Goal: Task Accomplishment & Management: Use online tool/utility

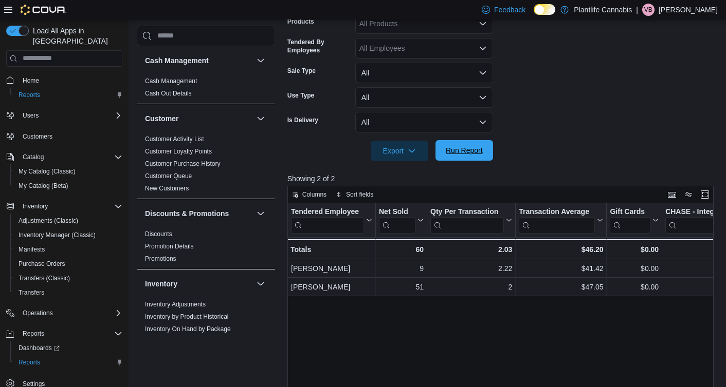
scroll to position [555, 0]
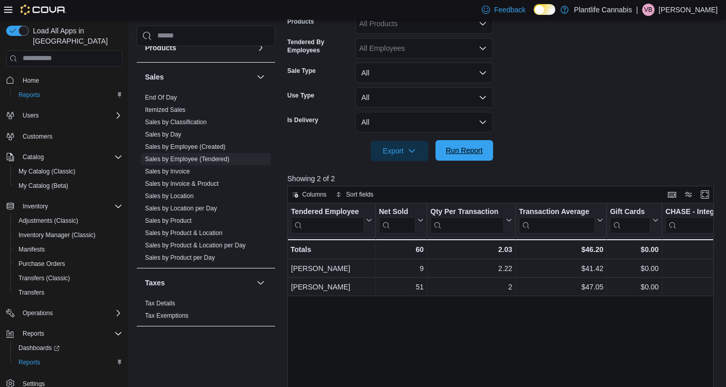
click at [448, 144] on span "Run Report" at bounding box center [463, 150] width 45 height 21
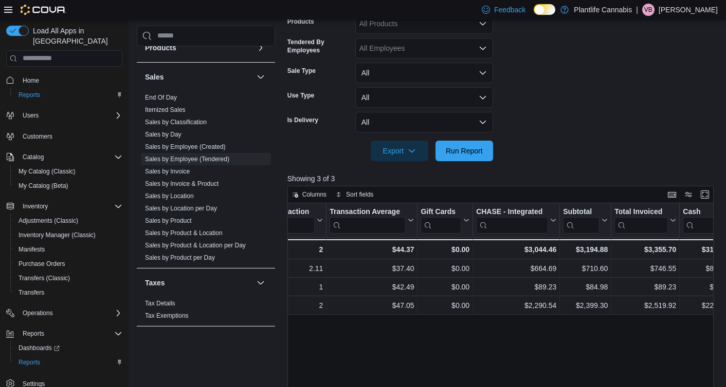
scroll to position [0, 191]
click at [345, 359] on div "Tendered Employee Click to view column header actions Net Sold Click to view co…" at bounding box center [500, 349] width 426 height 292
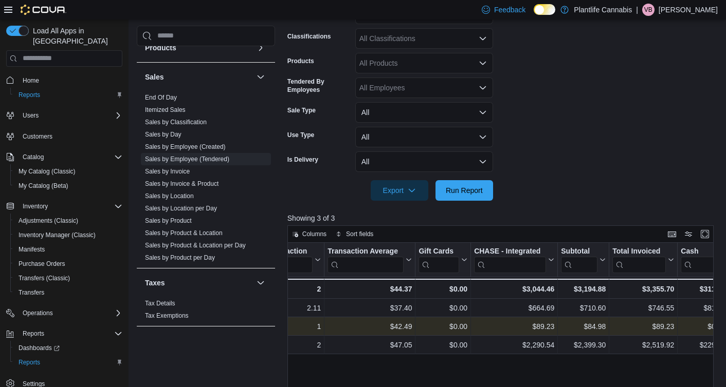
scroll to position [0, 0]
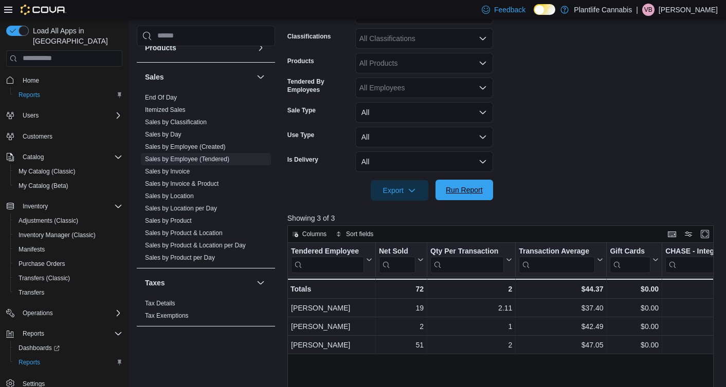
click at [450, 189] on span "Run Report" at bounding box center [464, 190] width 37 height 10
click at [441, 204] on div at bounding box center [502, 207] width 430 height 12
click at [441, 198] on span "Run Report" at bounding box center [463, 190] width 45 height 21
click at [468, 185] on span "Run Report" at bounding box center [464, 190] width 37 height 10
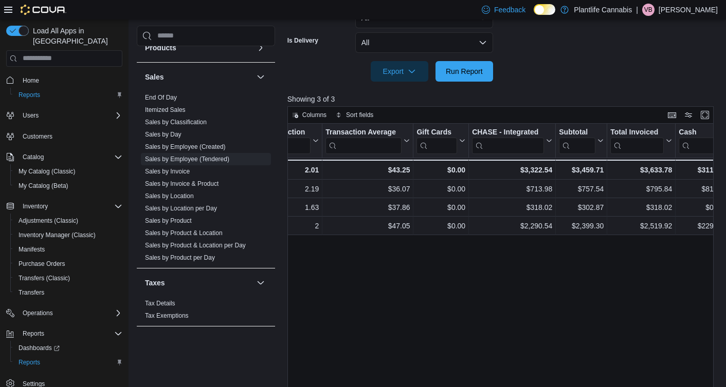
scroll to position [0, 194]
click at [475, 70] on span "Run Report" at bounding box center [464, 71] width 37 height 10
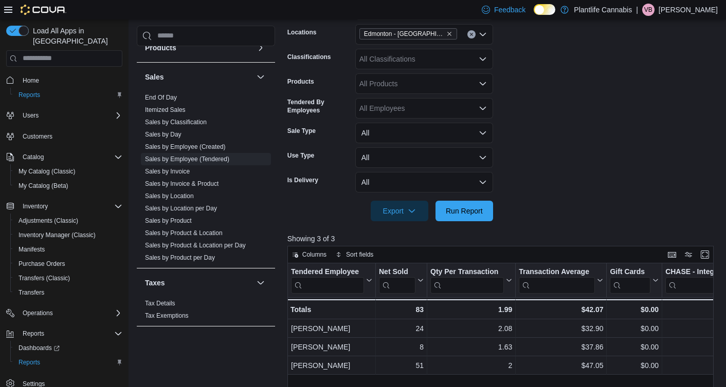
scroll to position [174, 0]
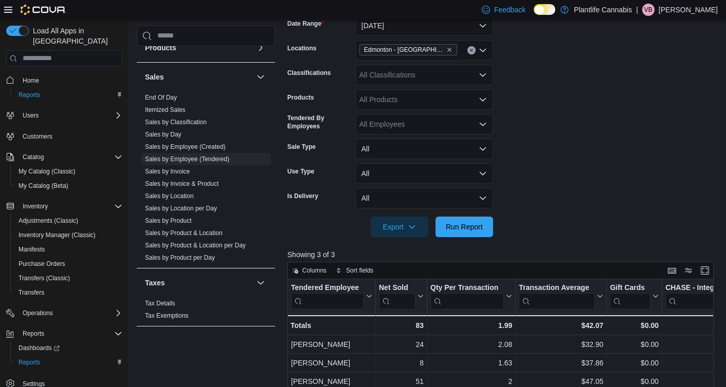
click at [441, 80] on div "All Classifications" at bounding box center [424, 75] width 138 height 21
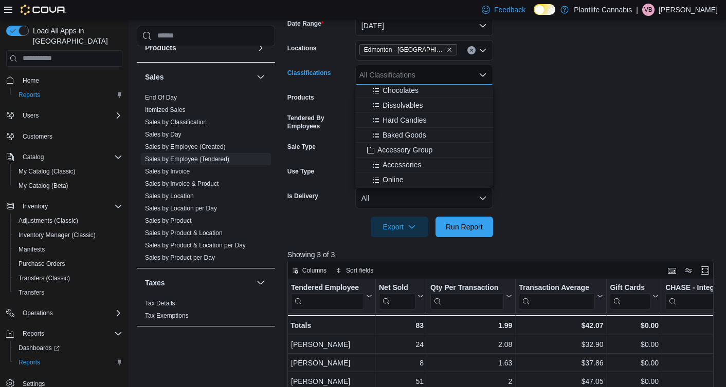
scroll to position [94, 0]
click at [417, 145] on span "Accessory Group" at bounding box center [404, 147] width 55 height 10
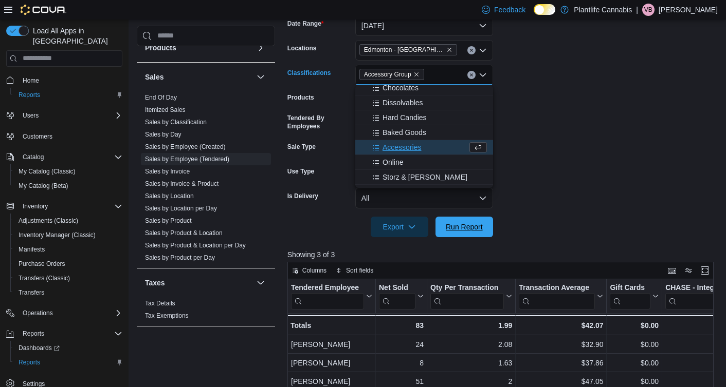
drag, startPoint x: 449, startPoint y: 218, endPoint x: 511, endPoint y: 202, distance: 63.7
click at [449, 218] on span "Run Report" at bounding box center [463, 227] width 45 height 21
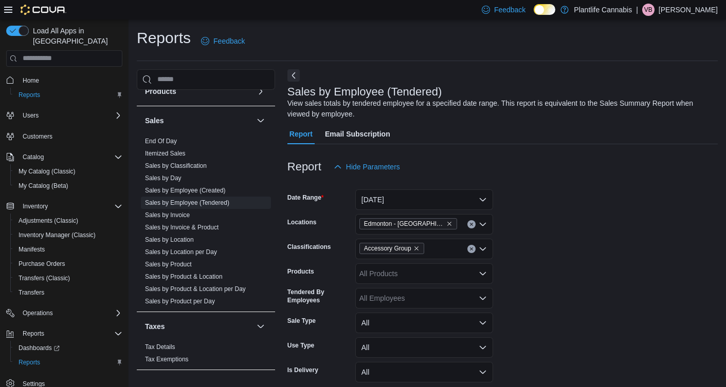
click at [474, 248] on button "Clear input" at bounding box center [471, 249] width 8 height 8
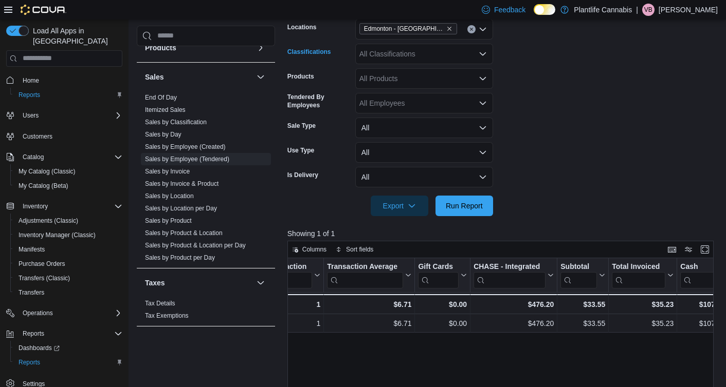
scroll to position [207, 0]
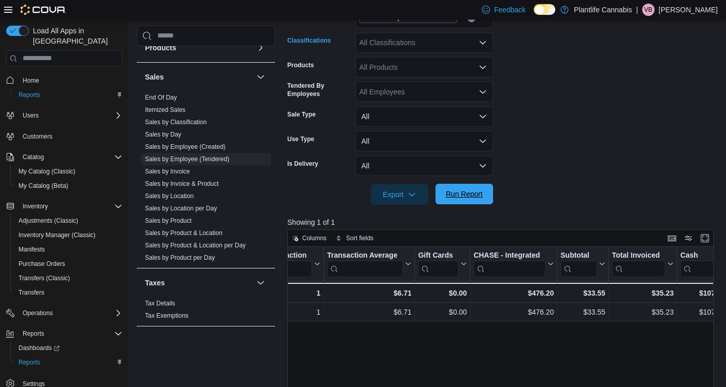
click at [438, 201] on button "Run Report" at bounding box center [464, 194] width 58 height 21
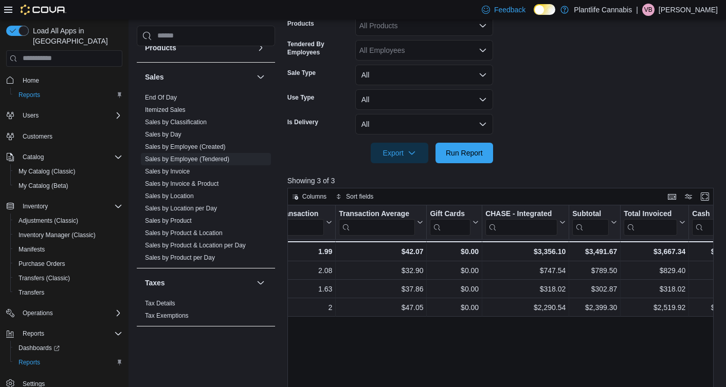
scroll to position [0, 181]
